Goal: Obtain resource: Download file/media

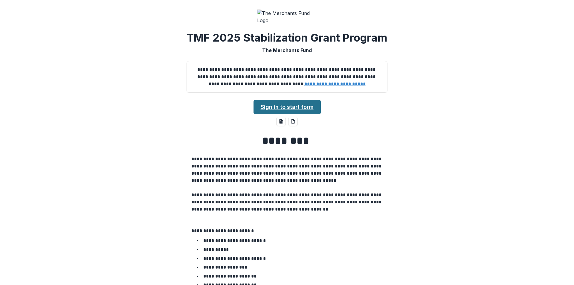
click at [294, 114] on link "Sign in to start form" at bounding box center [286, 107] width 67 height 14
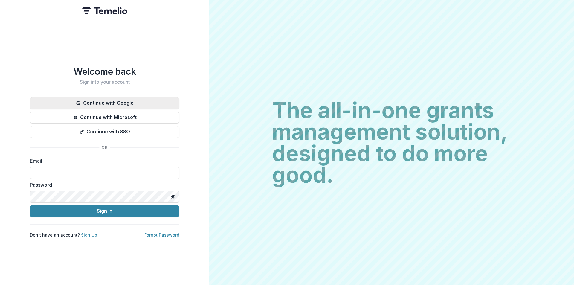
click at [143, 97] on button "Continue with Google" at bounding box center [104, 103] width 149 height 12
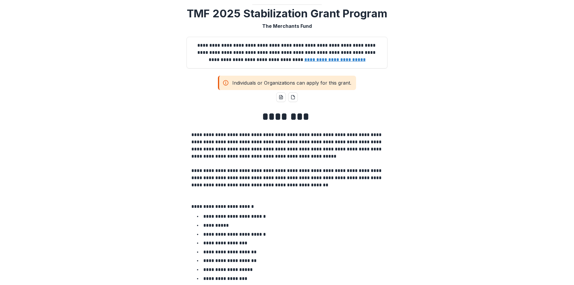
scroll to position [1, 0]
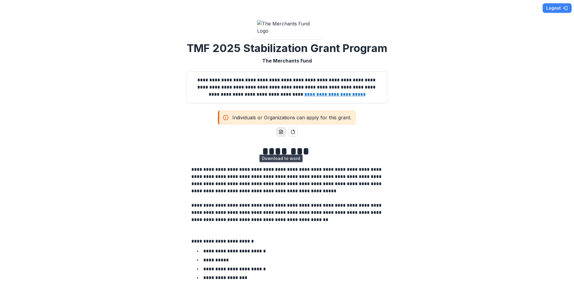
click at [279, 134] on icon "word-download" at bounding box center [281, 131] width 5 height 5
click at [296, 137] on button "pdf-download" at bounding box center [293, 132] width 10 height 10
